Goal: Connect with others: Connect with others

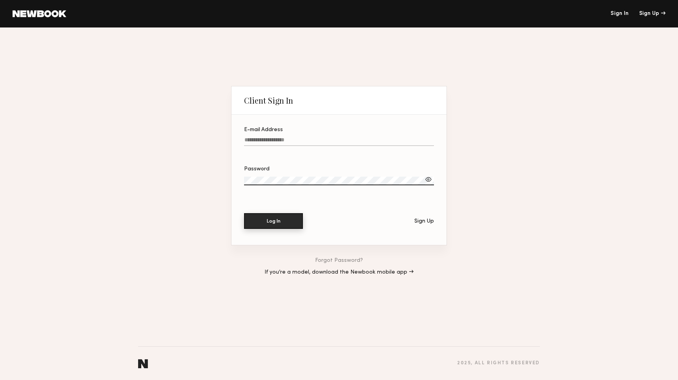
type input "**********"
click at [292, 215] on button "Log In" at bounding box center [273, 221] width 59 height 16
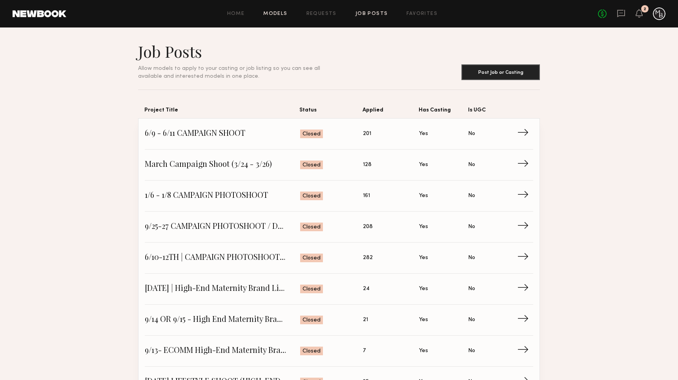
click at [287, 13] on link "Models" at bounding box center [275, 13] width 24 height 5
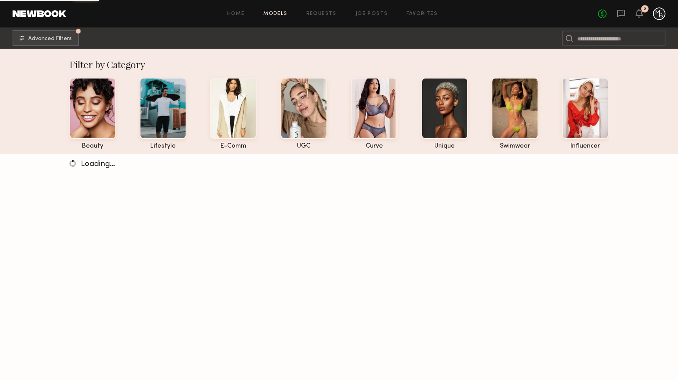
click at [409, 10] on div "Home Models Requests Job Posts Favorites Sign Out No fees up to $5,000 2" at bounding box center [365, 13] width 599 height 13
click at [413, 12] on link "Favorites" at bounding box center [422, 13] width 31 height 5
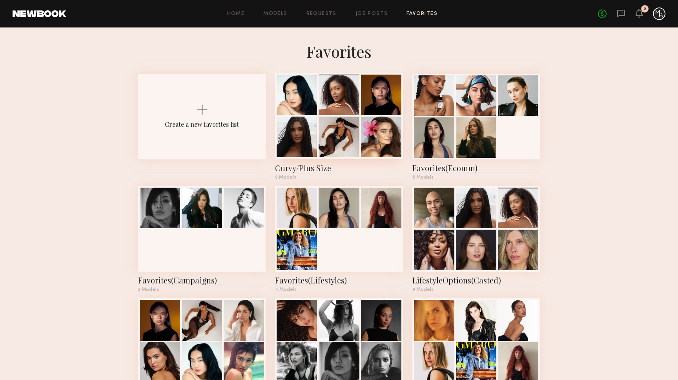
click at [323, 119] on div at bounding box center [339, 137] width 40 height 40
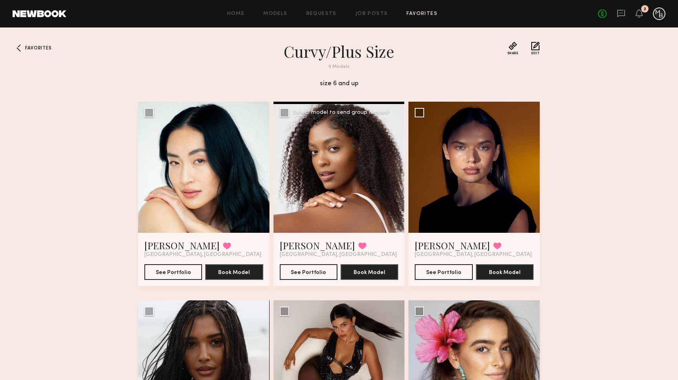
click at [362, 149] on div at bounding box center [340, 168] width 132 height 132
click at [358, 159] on div at bounding box center [340, 168] width 132 height 132
click at [306, 241] on link "[PERSON_NAME]" at bounding box center [317, 245] width 75 height 13
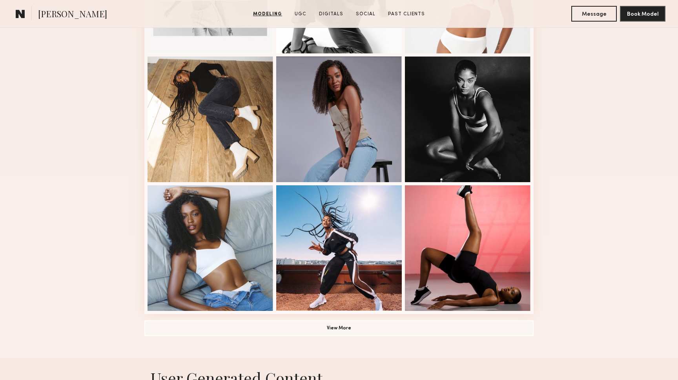
scroll to position [486, 0]
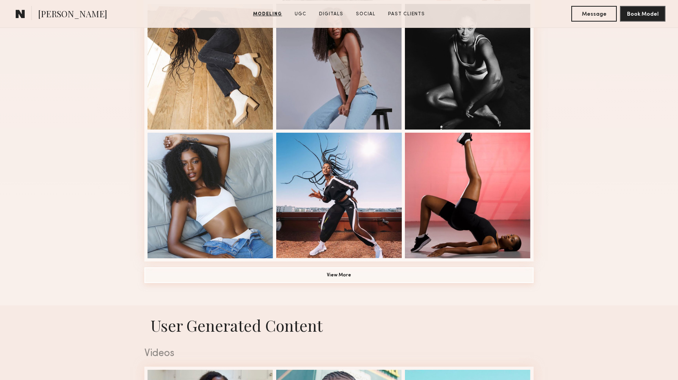
click at [332, 272] on button "View More" at bounding box center [338, 275] width 389 height 16
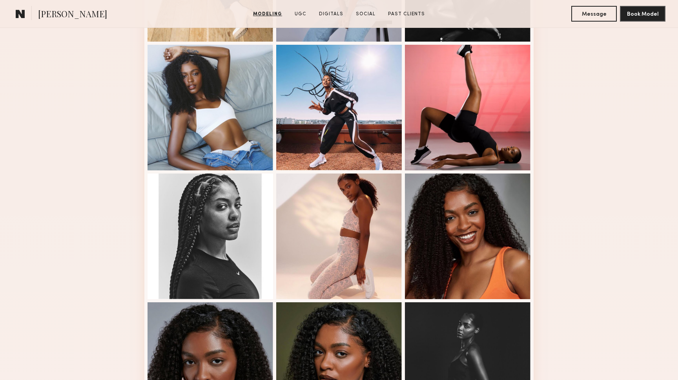
scroll to position [529, 0]
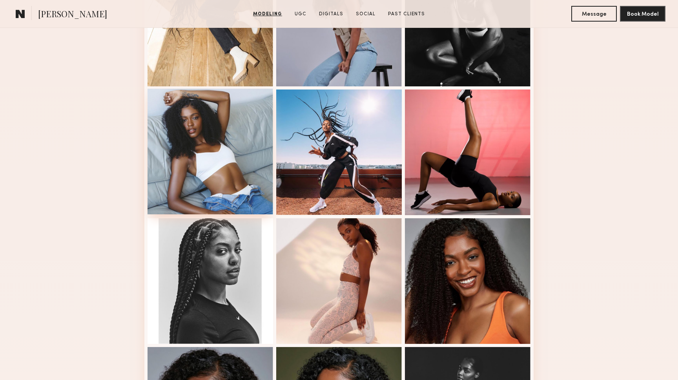
click at [200, 168] on div at bounding box center [211, 152] width 126 height 126
click at [599, 15] on button "Message" at bounding box center [595, 13] width 46 height 16
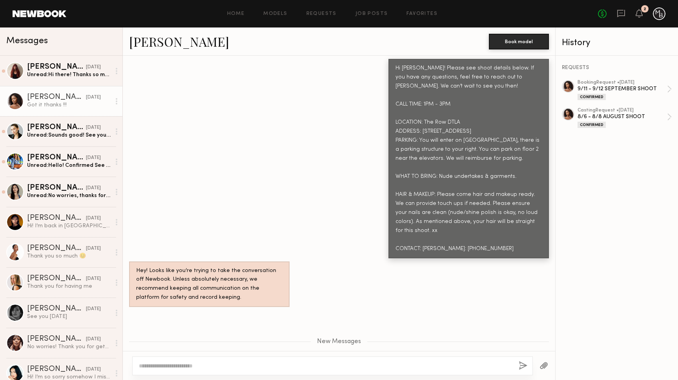
scroll to position [654, 0]
click at [235, 146] on div "Hi [PERSON_NAME]! Please see shoot details below. If you have any questions, fe…" at bounding box center [339, 151] width 433 height 215
